Goal: Information Seeking & Learning: Learn about a topic

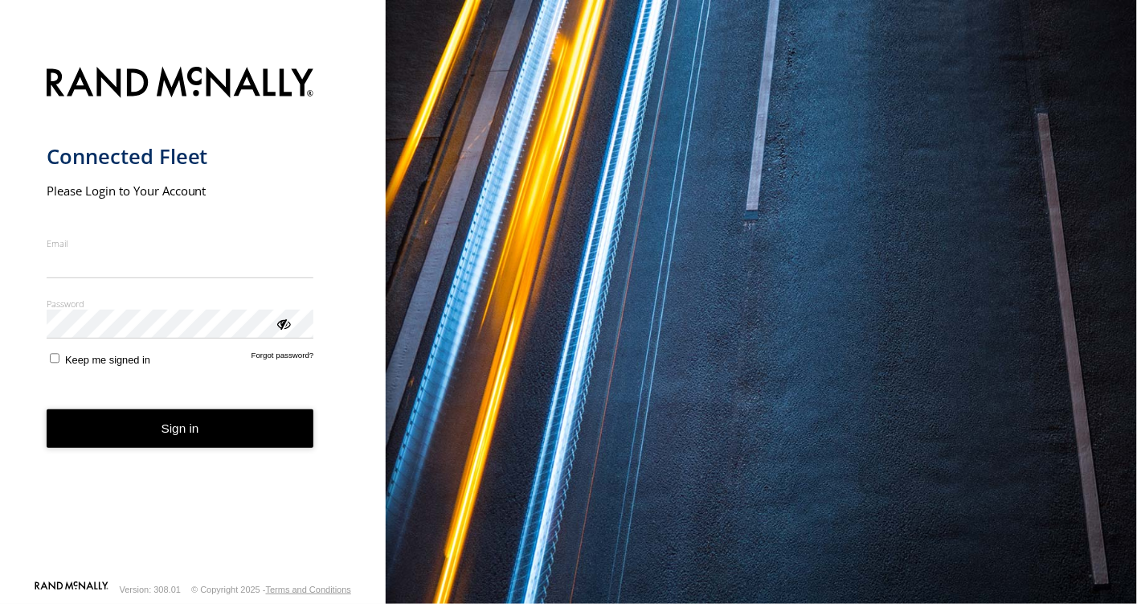
type input "**********"
click at [197, 449] on button "Sign in" at bounding box center [181, 428] width 268 height 39
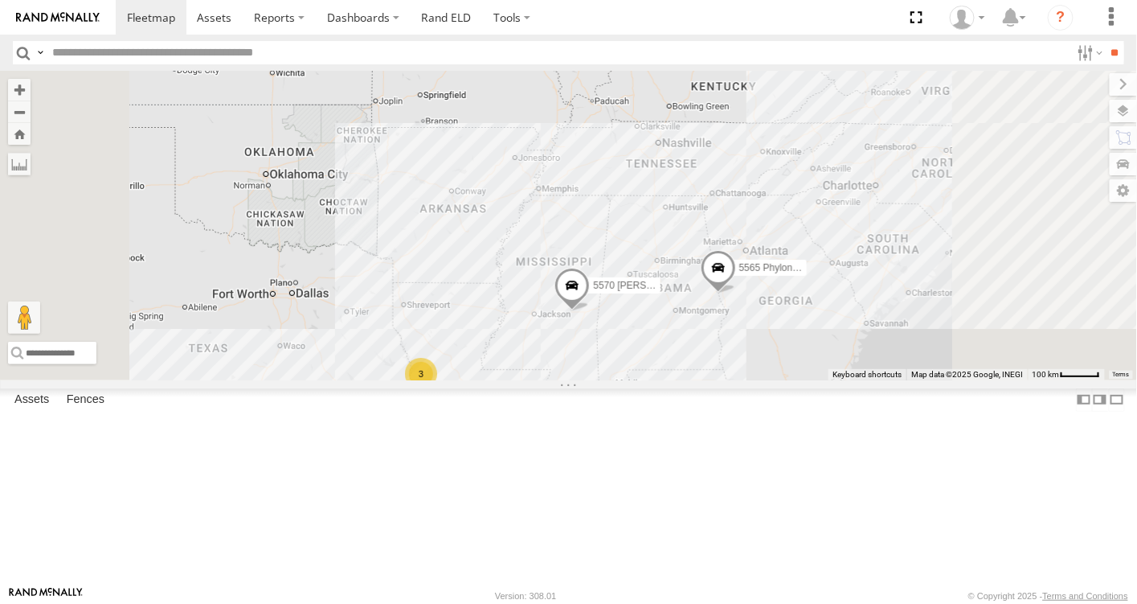
click at [0, 0] on link at bounding box center [0, 0] width 0 height 0
click at [96, 412] on label "Fences" at bounding box center [86, 400] width 54 height 23
click at [0, 0] on div at bounding box center [0, 0] width 0 height 0
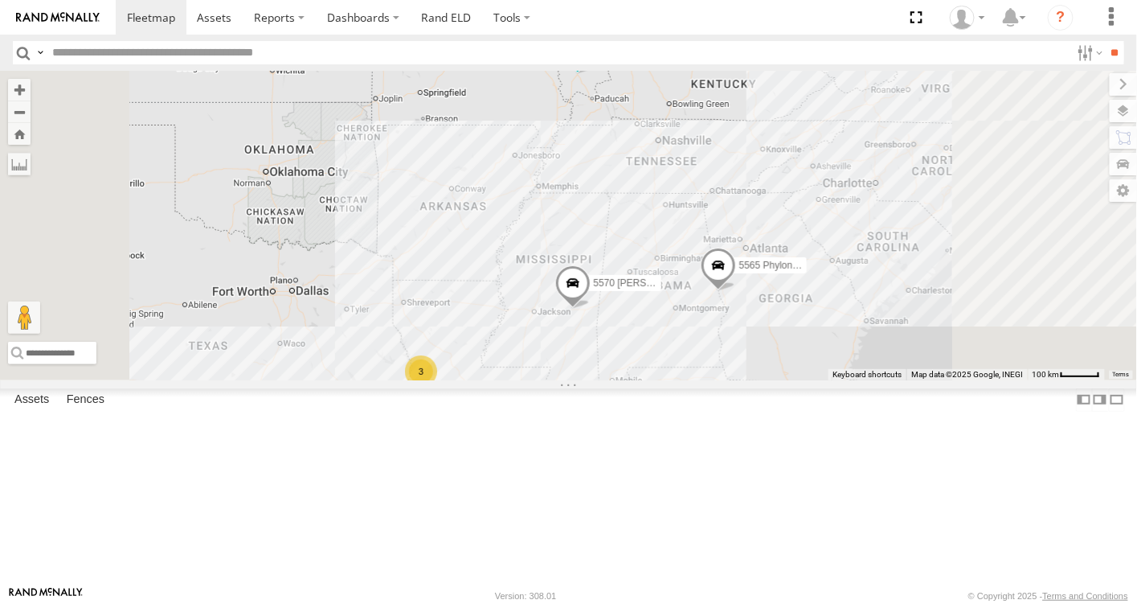
click at [0, 0] on div at bounding box center [0, 0] width 0 height 0
click at [0, 0] on link "Fence Mgt" at bounding box center [0, 0] width 0 height 0
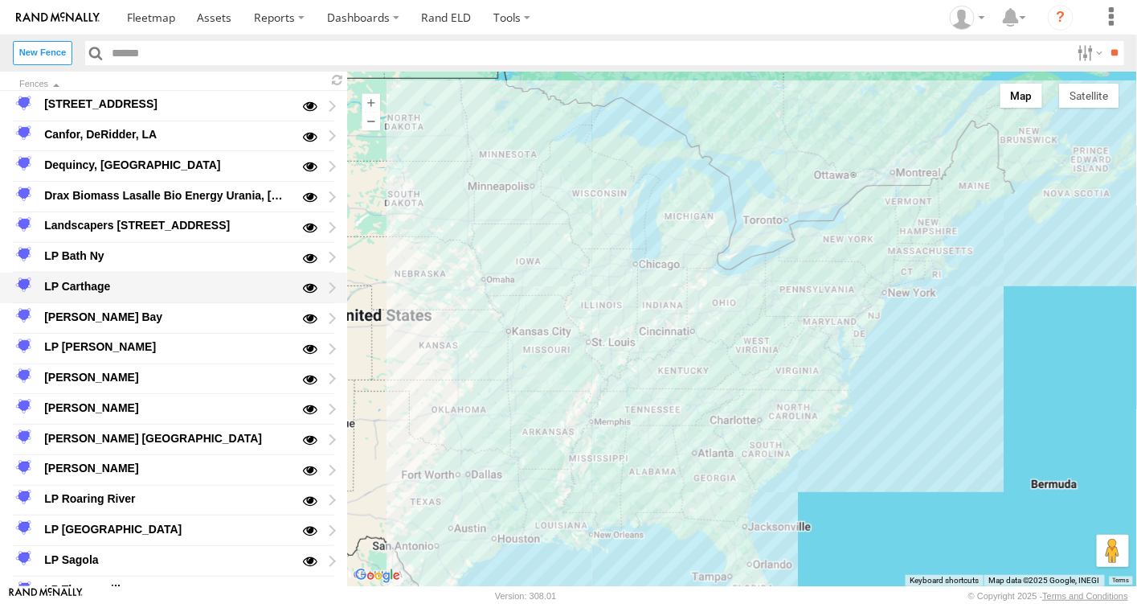
click at [328, 285] on div "LP Carthage" at bounding box center [173, 287] width 347 height 31
type input "**********"
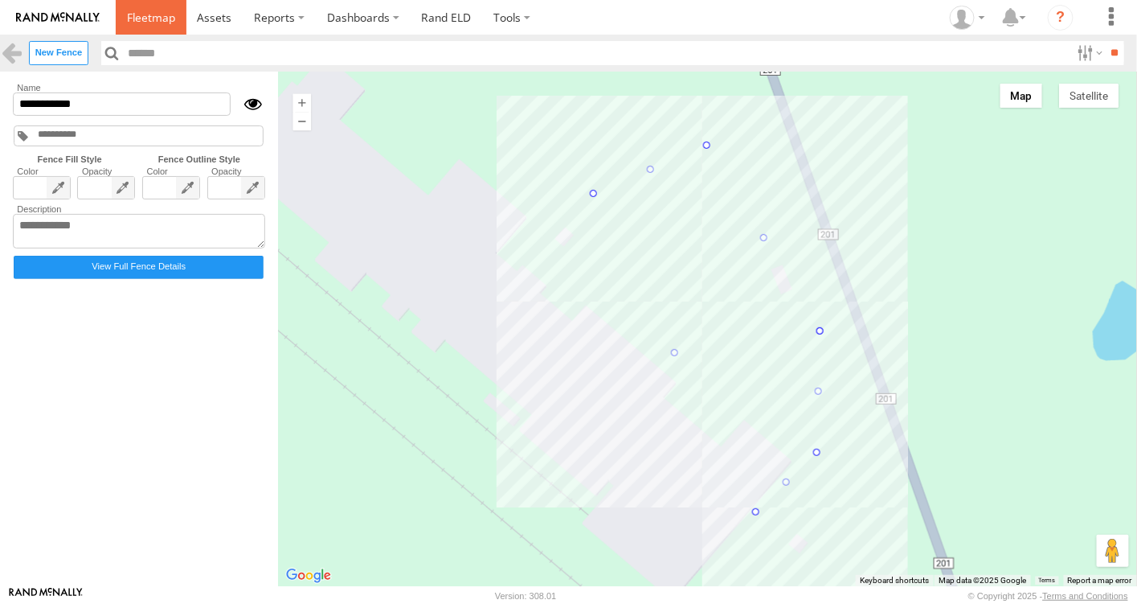
click at [158, 16] on span at bounding box center [151, 17] width 48 height 15
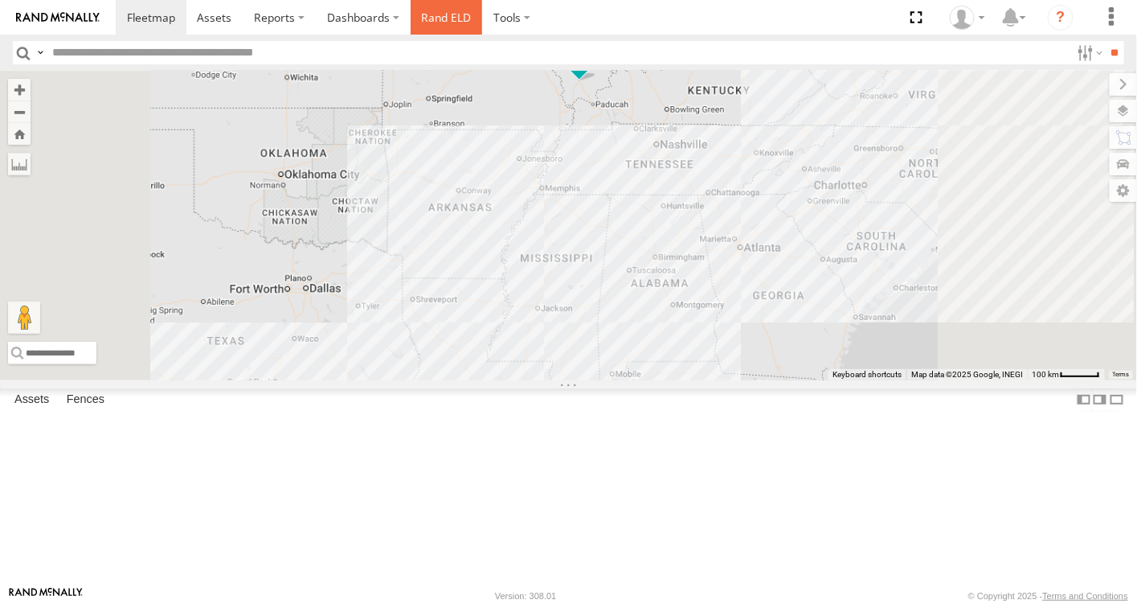
click at [434, 14] on link "Rand ELD" at bounding box center [447, 17] width 72 height 35
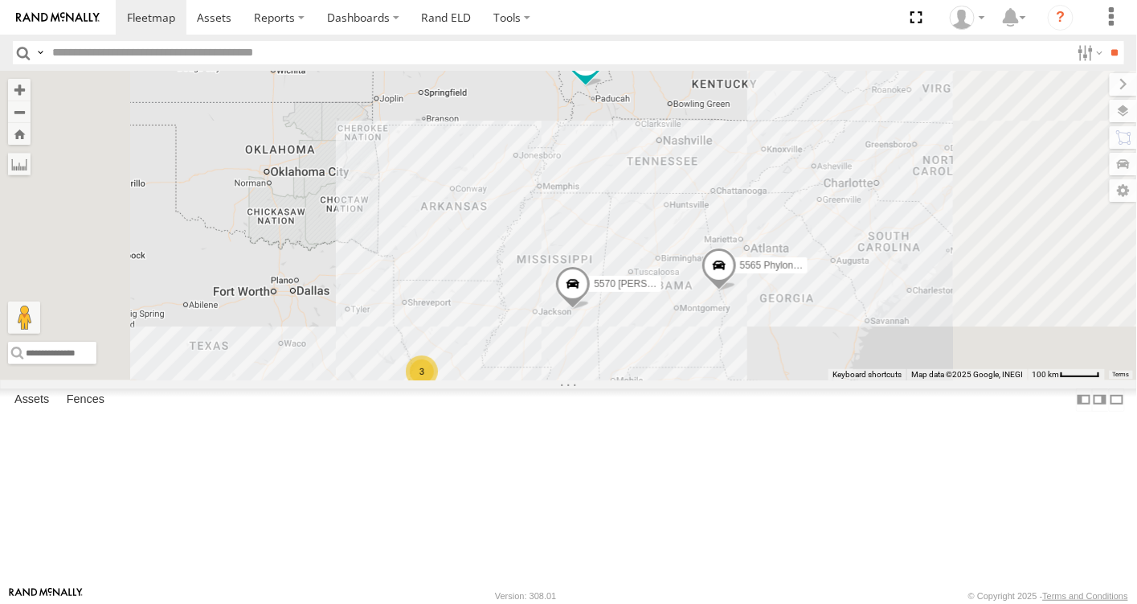
click at [0, 0] on div "4151 Christopher Robinson" at bounding box center [0, 0] width 0 height 0
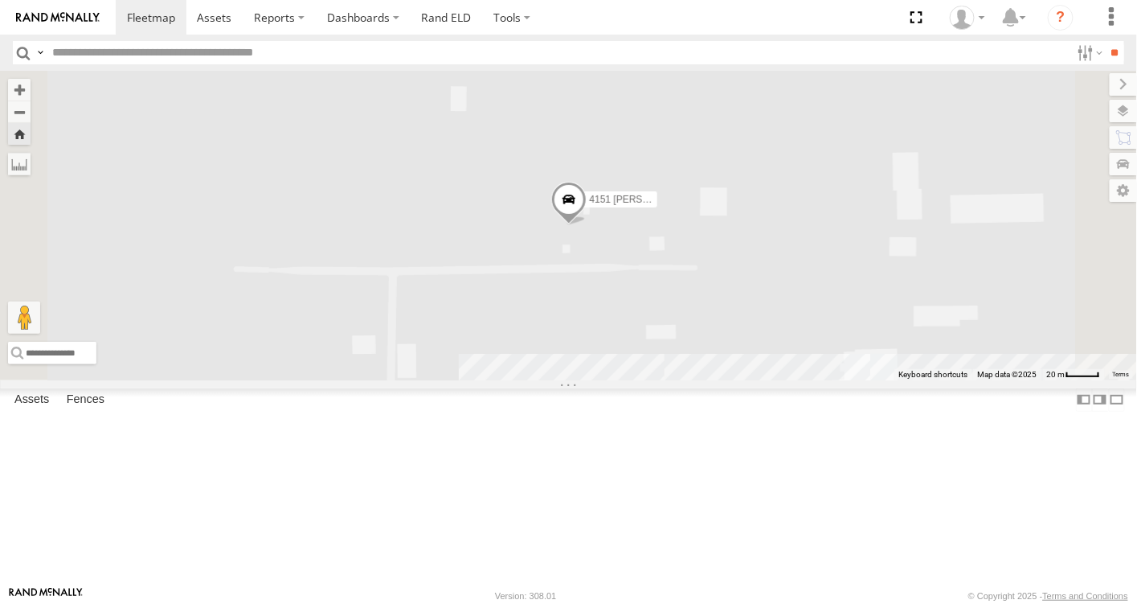
click at [0, 0] on link at bounding box center [0, 0] width 0 height 0
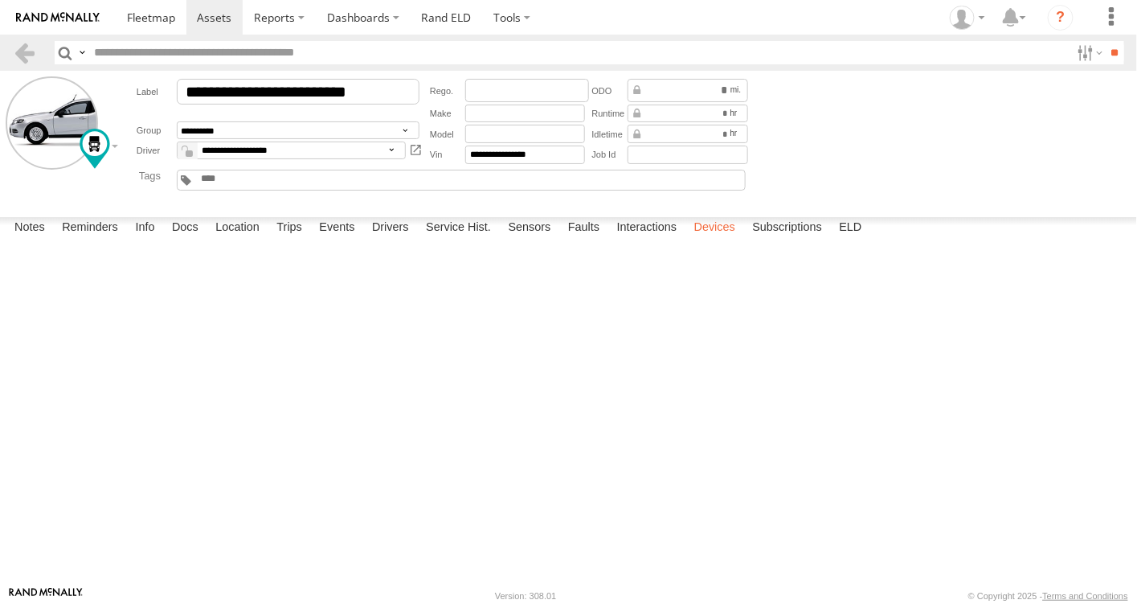
click at [722, 240] on label "Devices" at bounding box center [714, 228] width 57 height 23
click at [449, 20] on link "Rand ELD" at bounding box center [447, 17] width 72 height 35
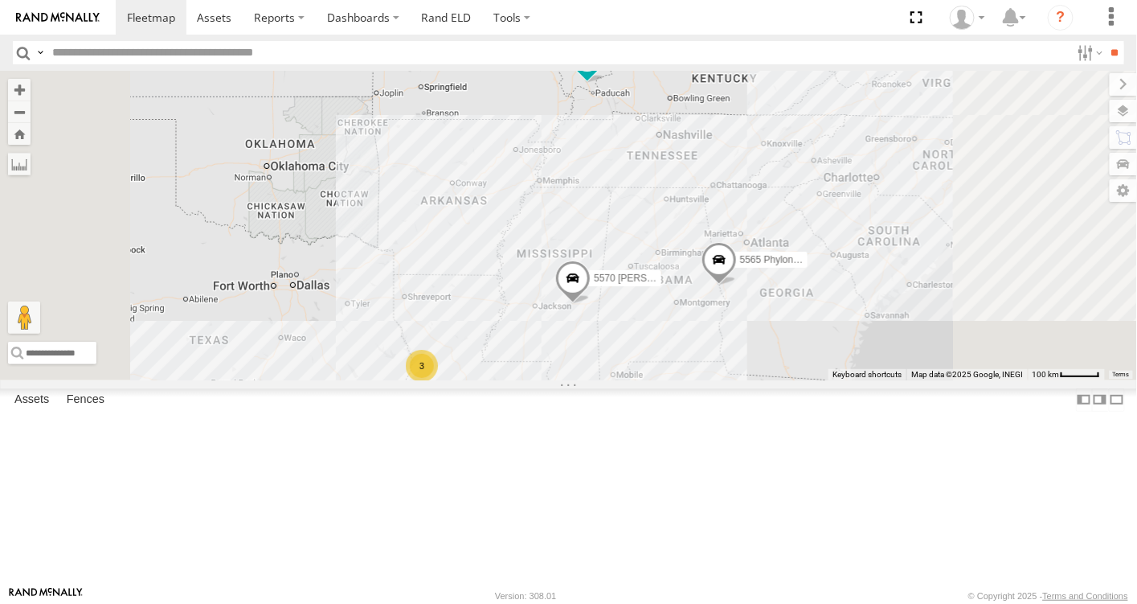
click at [0, 0] on div "4151 [PERSON_NAME]" at bounding box center [0, 0] width 0 height 0
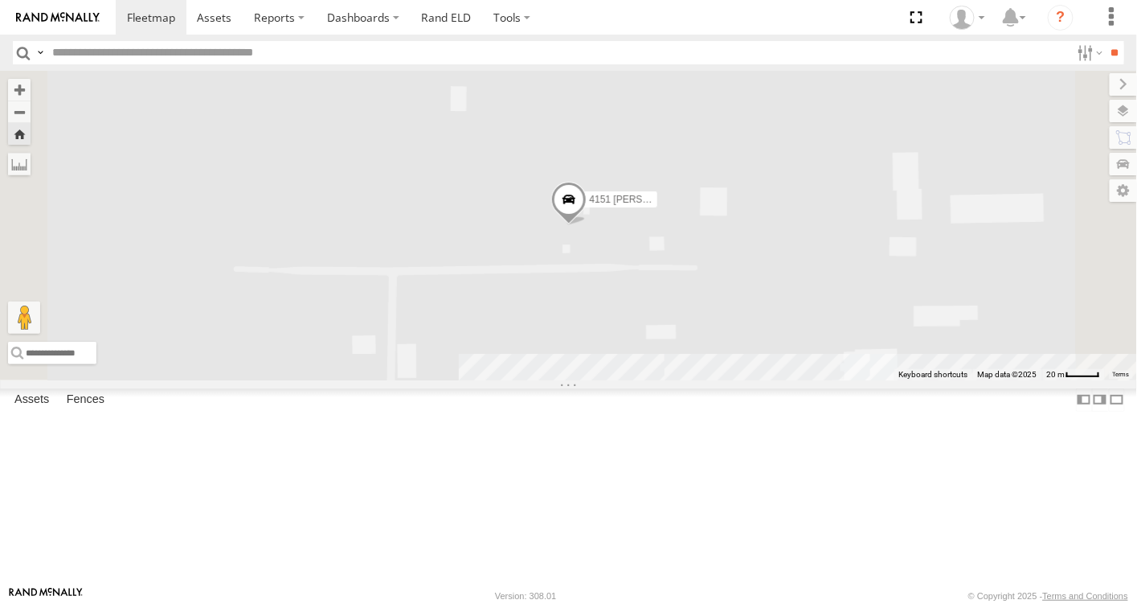
click at [586, 225] on span at bounding box center [568, 203] width 35 height 43
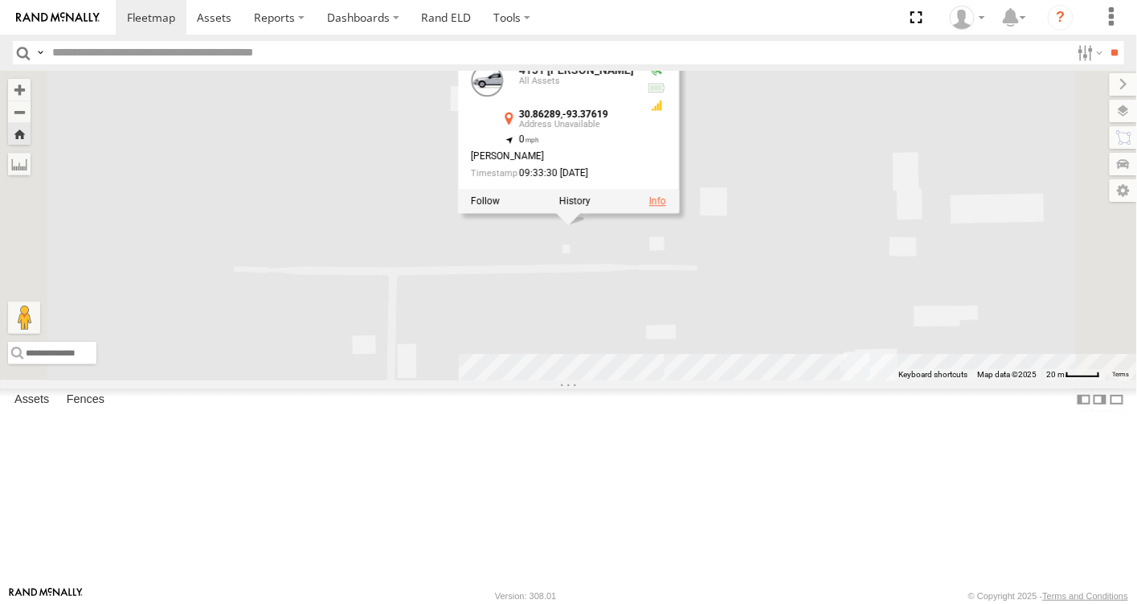
click at [666, 207] on link at bounding box center [657, 200] width 17 height 11
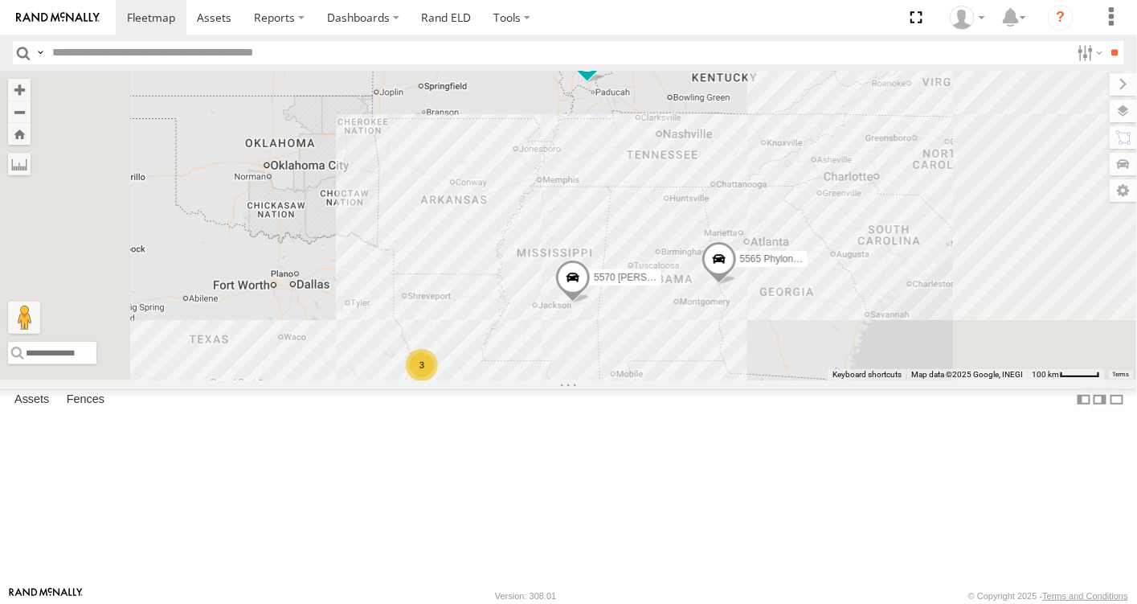
click at [438, 381] on div "3" at bounding box center [422, 365] width 32 height 32
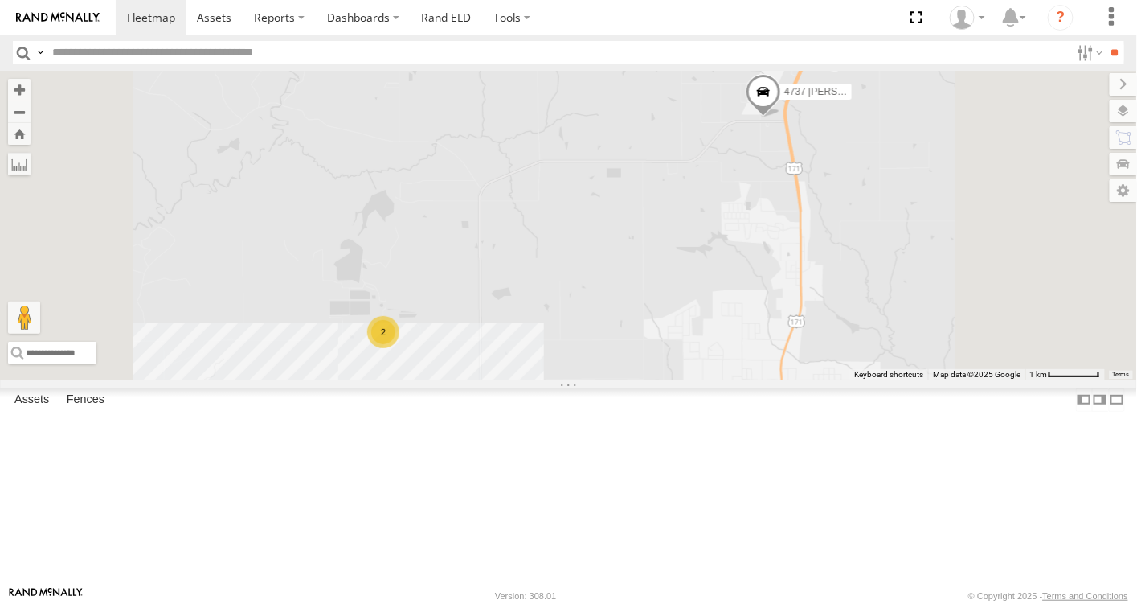
click at [399, 348] on div "2" at bounding box center [383, 332] width 32 height 32
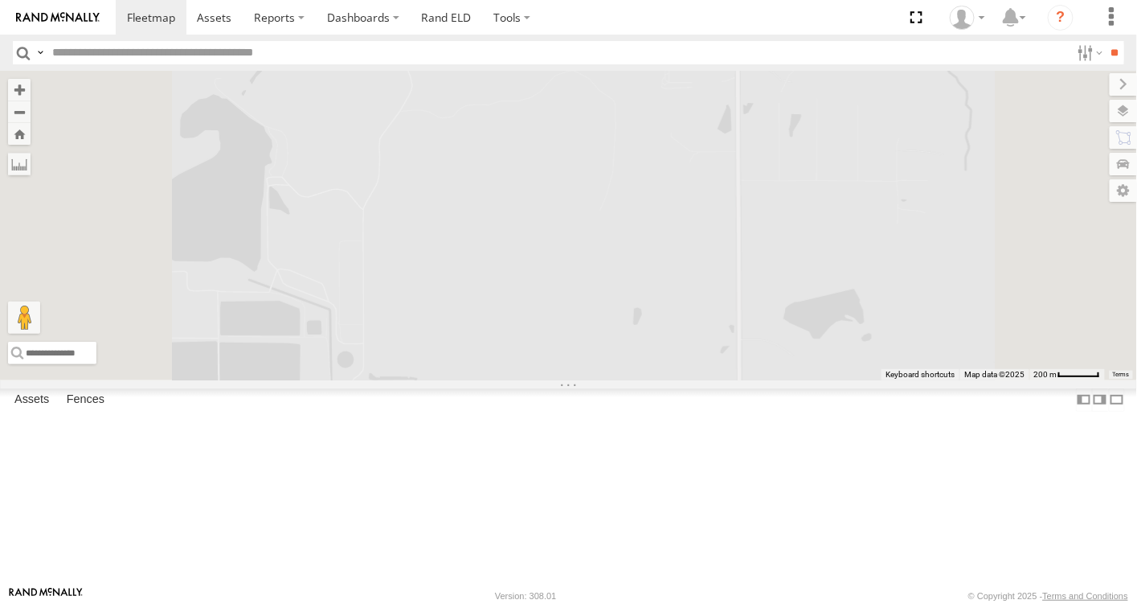
click at [332, 464] on span at bounding box center [314, 441] width 35 height 43
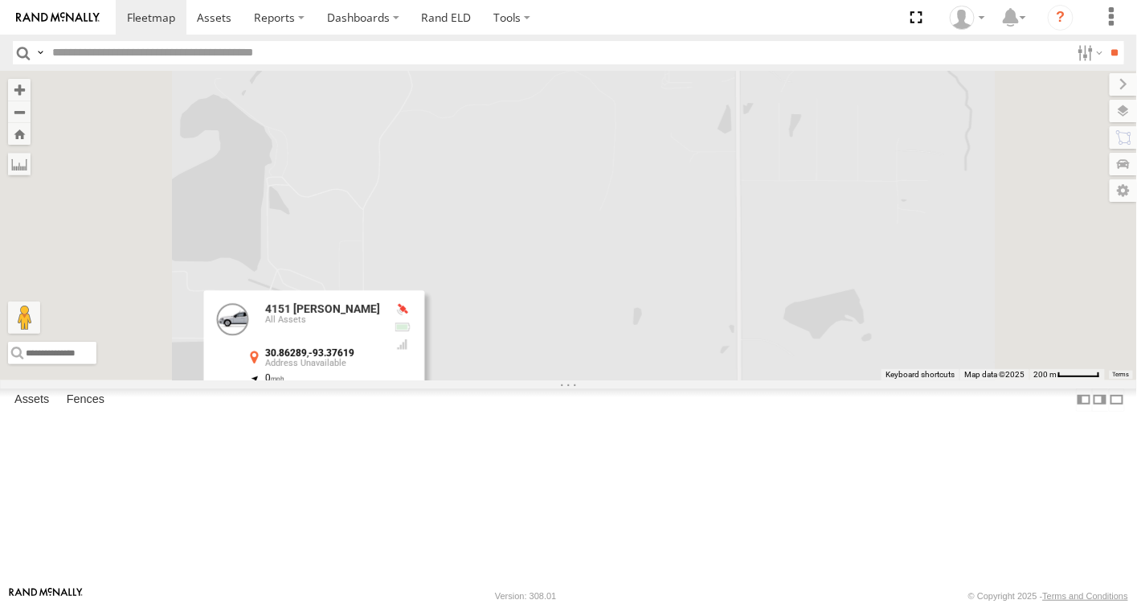
click at [622, 338] on div "5435 [PERSON_NAME] 5565 Phylon [PERSON_NAME] 5570 [PERSON_NAME] 4737 [PERSON_NA…" at bounding box center [568, 225] width 1137 height 309
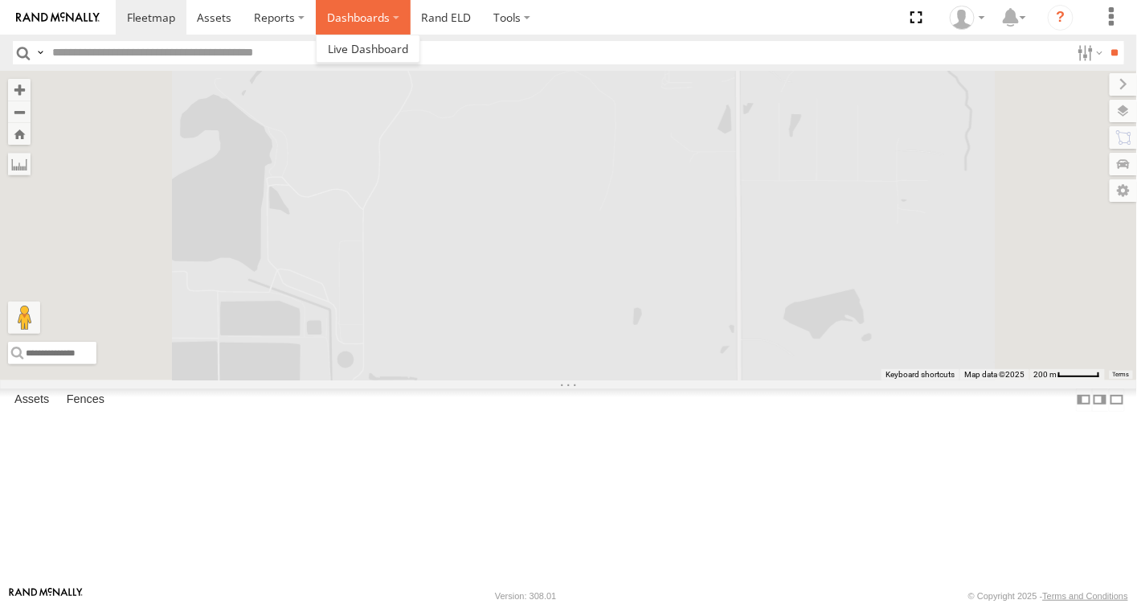
click at [348, 15] on label "Dashboards" at bounding box center [363, 17] width 95 height 35
click at [437, 14] on link "Rand ELD" at bounding box center [447, 17] width 72 height 35
